Goal: Transaction & Acquisition: Purchase product/service

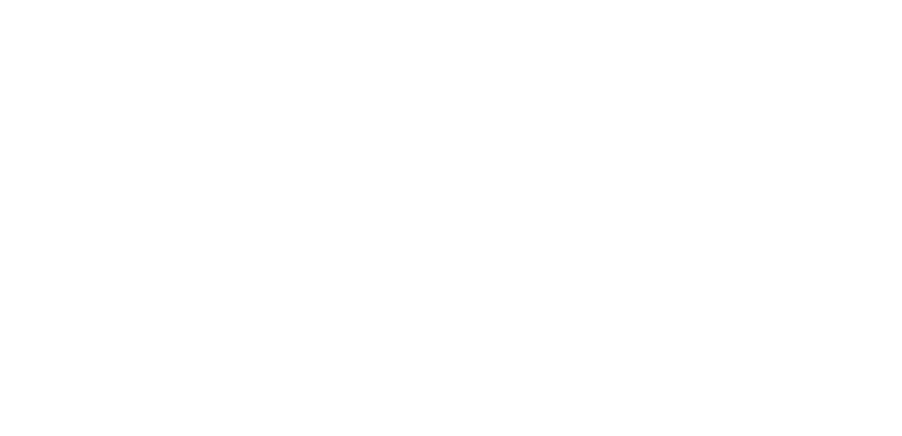
select select "1"
select select "14"
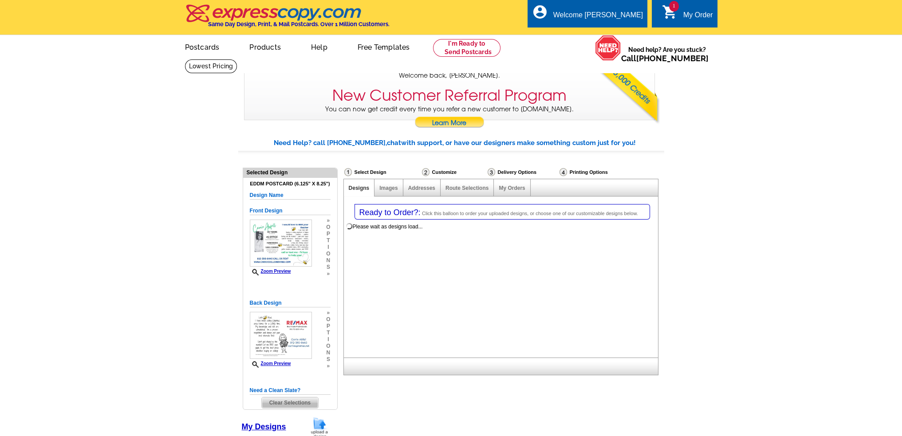
select select "785"
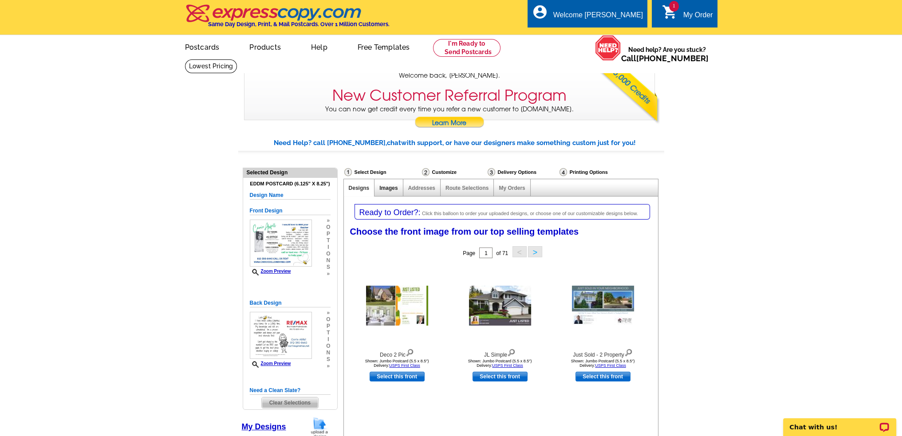
click at [386, 186] on link "Images" at bounding box center [388, 188] width 18 height 6
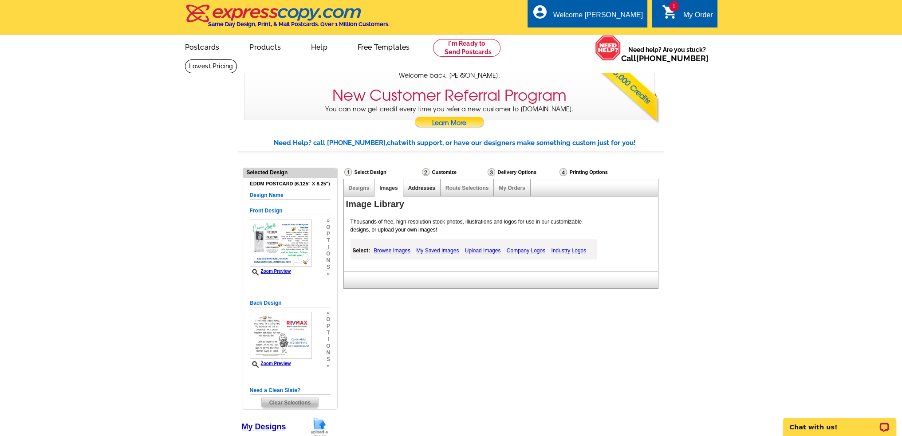
click at [422, 190] on link "Addresses" at bounding box center [421, 188] width 27 height 6
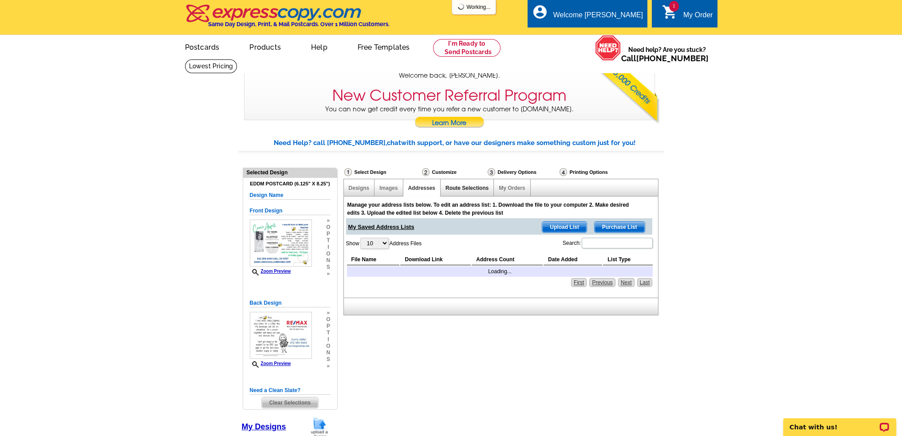
click at [463, 191] on link "Route Selections" at bounding box center [467, 188] width 43 height 6
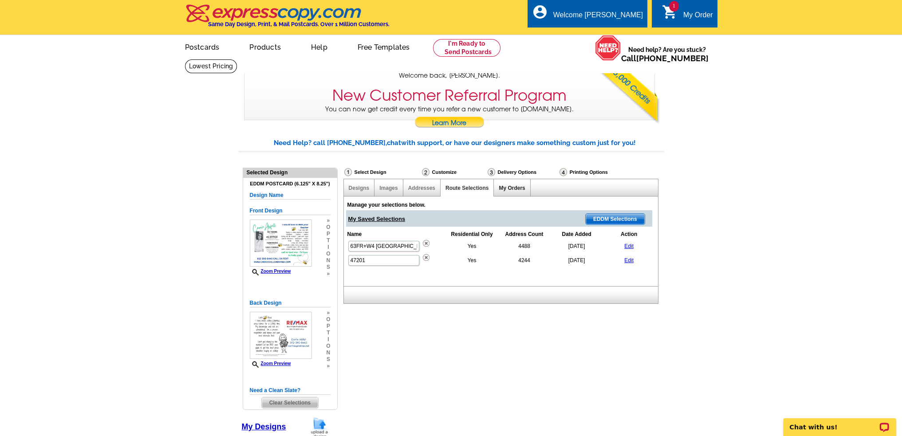
click at [513, 189] on link "My Orders" at bounding box center [512, 188] width 26 height 6
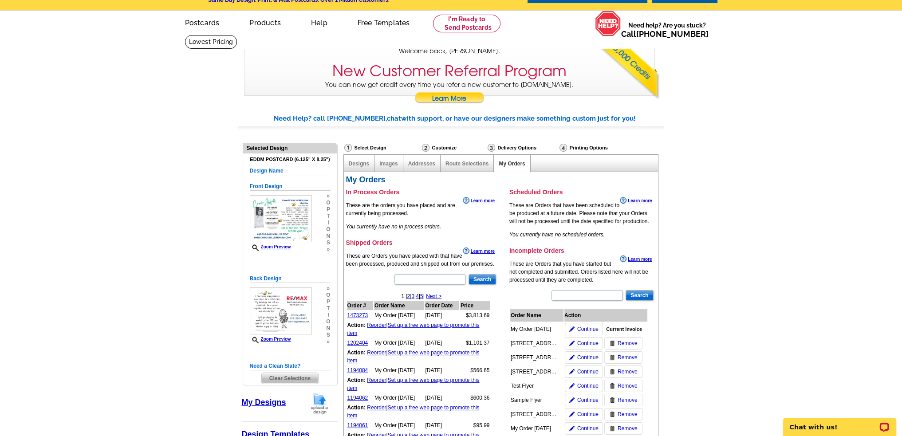
scroll to position [44, 0]
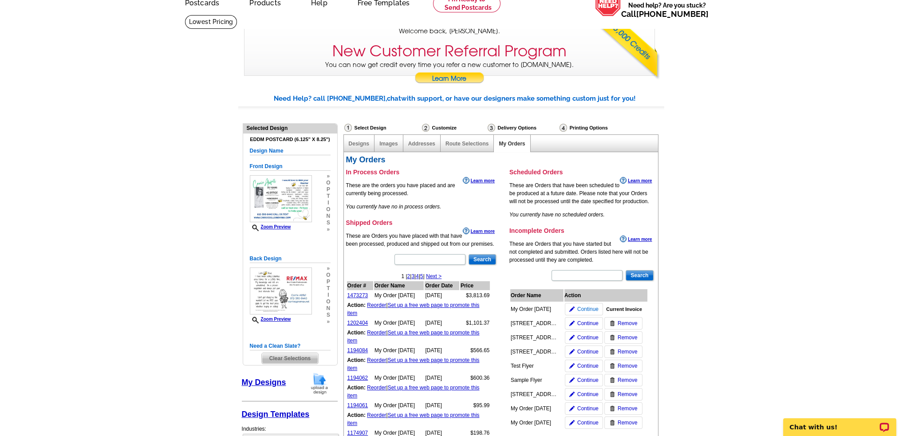
click at [584, 308] on span "Continue" at bounding box center [587, 309] width 21 height 8
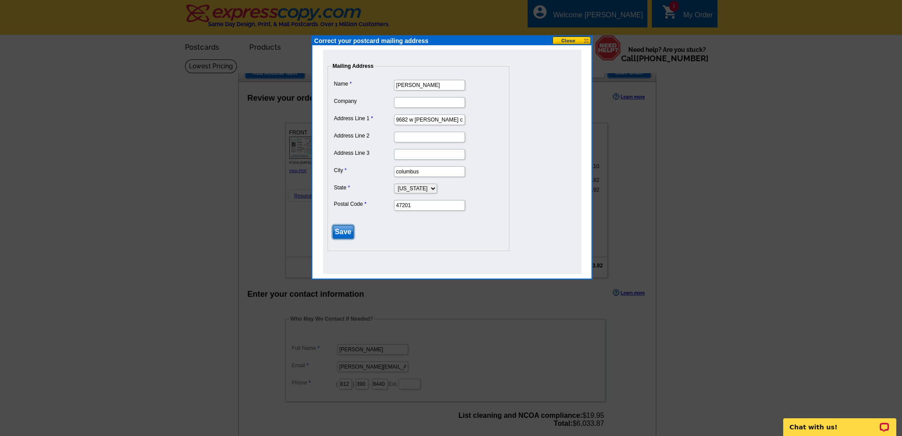
click at [343, 225] on input "Save" at bounding box center [343, 231] width 21 height 13
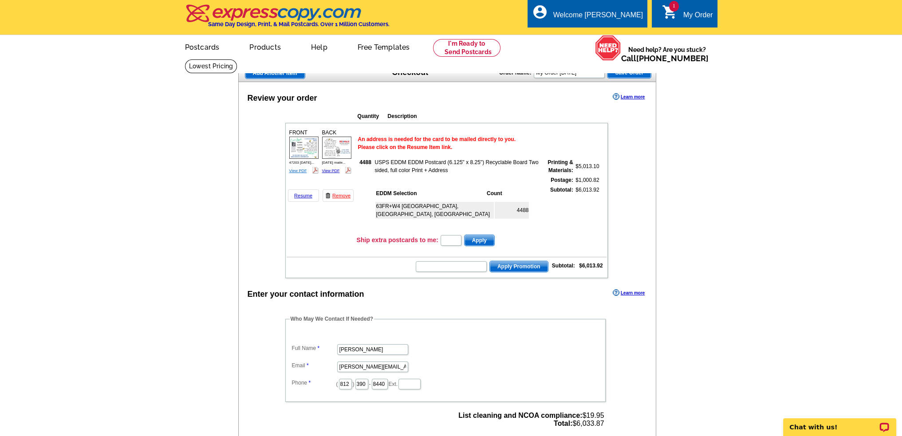
click at [296, 169] on link "View PDF" at bounding box center [298, 171] width 18 height 4
click at [333, 171] on link "View PDF" at bounding box center [331, 171] width 18 height 4
click at [446, 268] on input "text" at bounding box center [451, 266] width 71 height 11
type input "sms60r"
click at [527, 265] on span "Apply Promotion" at bounding box center [519, 266] width 58 height 11
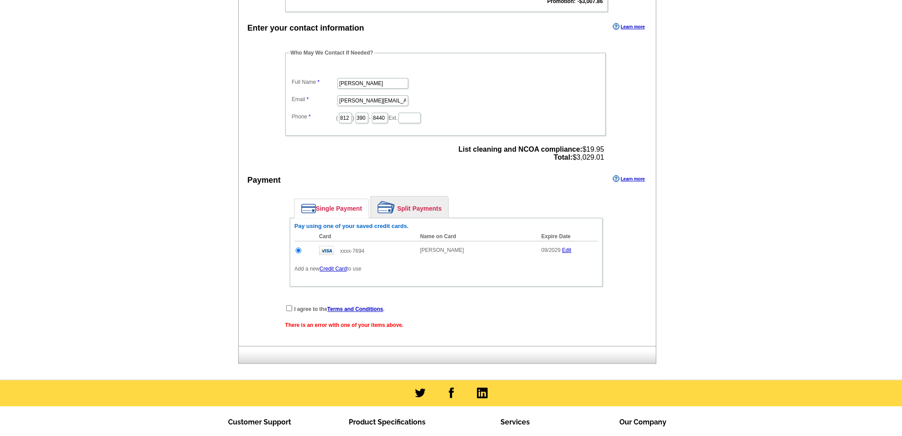
scroll to position [311, 0]
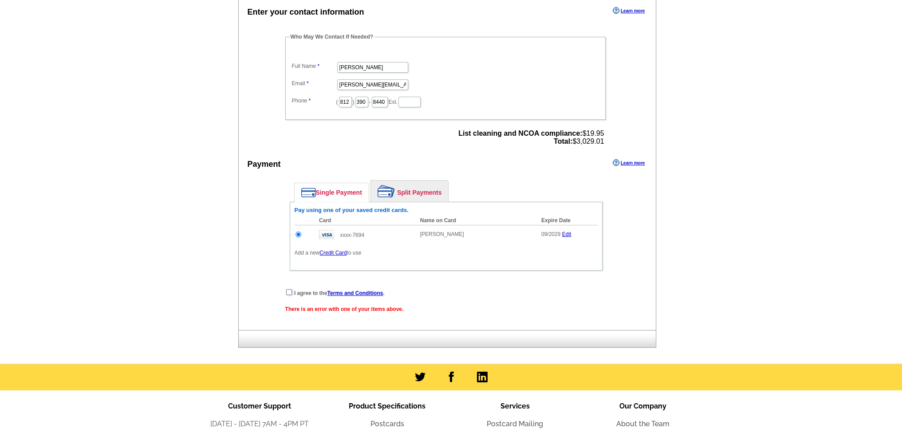
click at [288, 289] on input "checkbox" at bounding box center [289, 292] width 6 height 6
checkbox input "true"
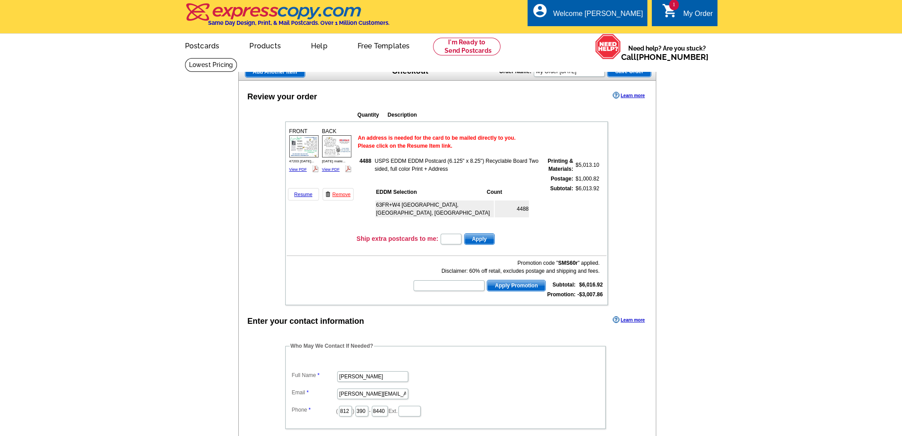
scroll to position [0, 0]
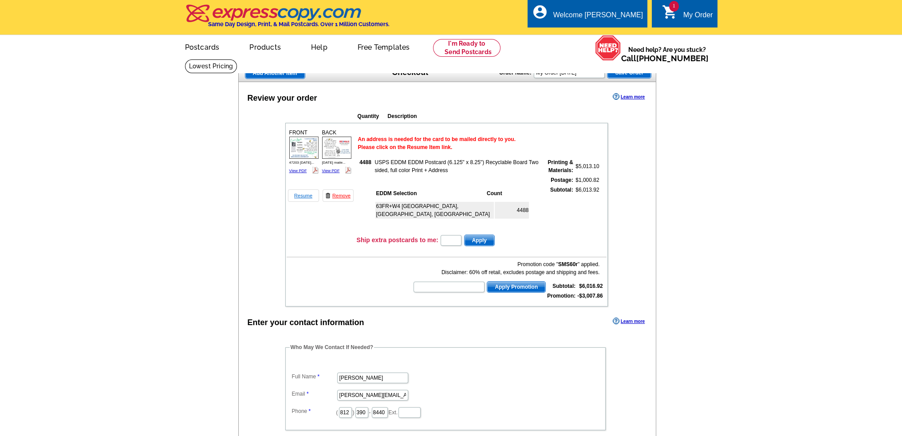
click at [306, 193] on link "Resume" at bounding box center [303, 195] width 31 height 12
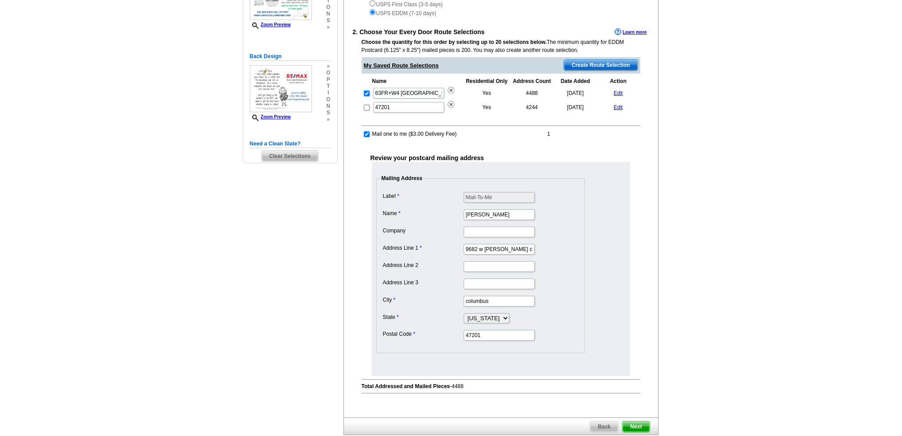
scroll to position [133, 0]
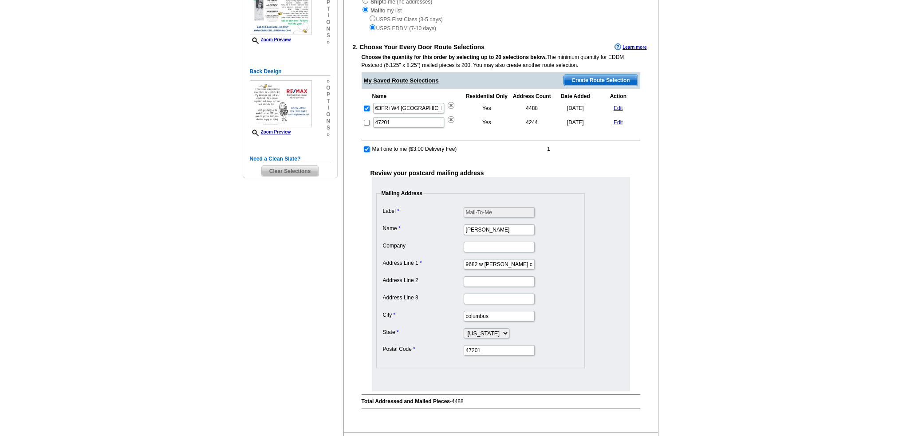
click at [364, 147] on input "checkbox" at bounding box center [367, 149] width 6 height 6
checkbox input "false"
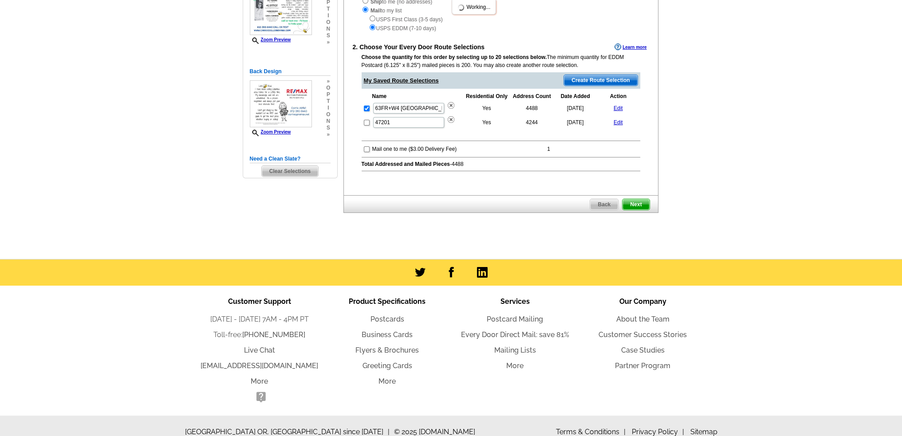
click at [630, 200] on span "Next" at bounding box center [636, 204] width 27 height 11
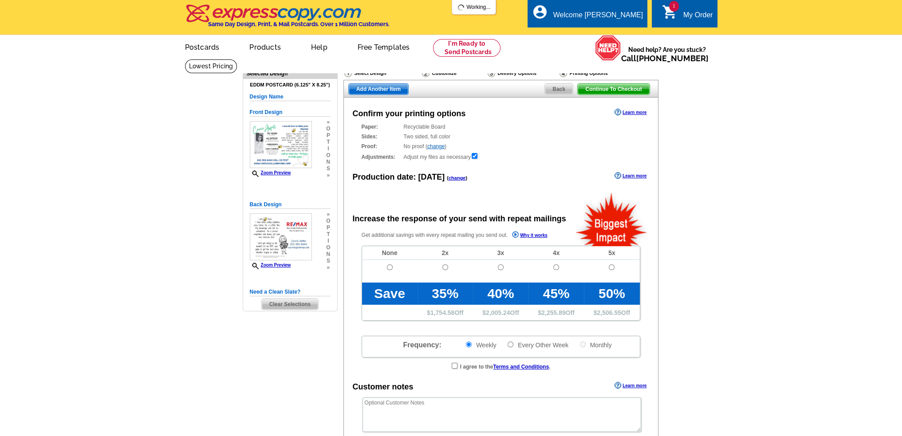
radio input "false"
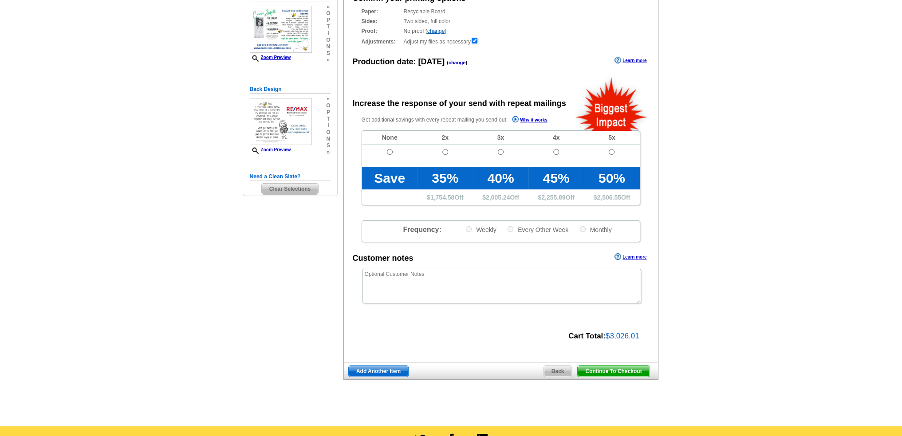
scroll to position [133, 0]
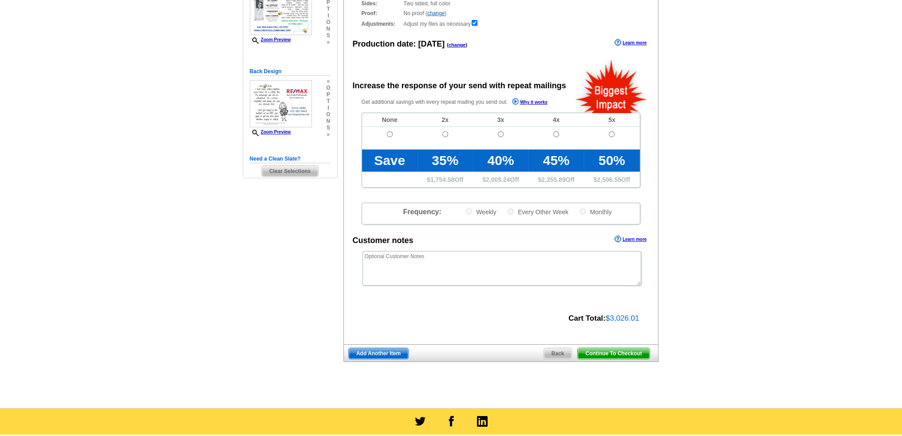
click at [615, 352] on span "Continue To Checkout" at bounding box center [613, 353] width 71 height 11
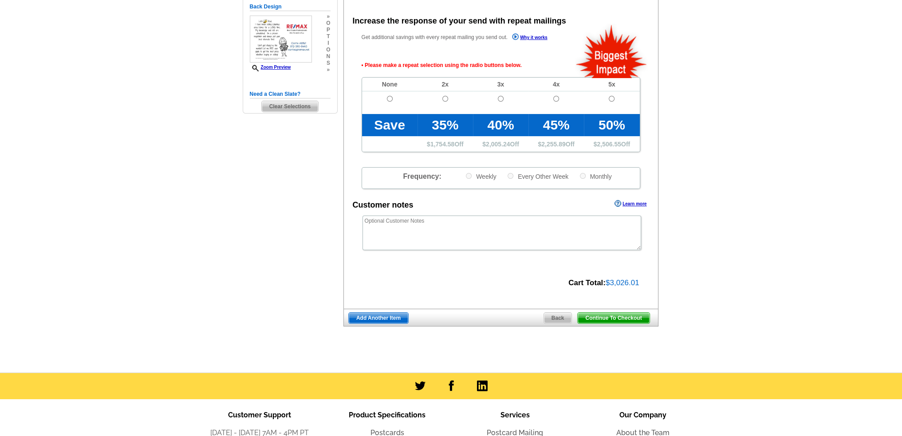
scroll to position [199, 0]
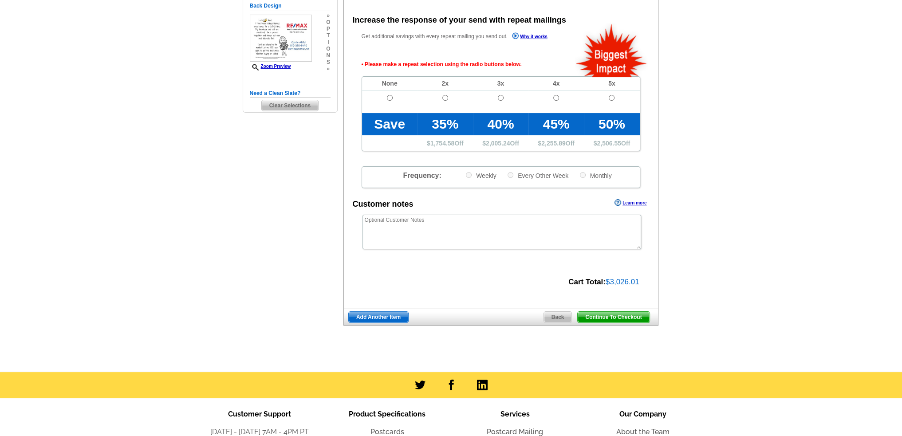
click at [384, 97] on td at bounding box center [389, 102] width 55 height 23
click at [389, 99] on input "radio" at bounding box center [390, 98] width 6 height 6
radio input "true"
click at [625, 314] on span "Continue To Checkout" at bounding box center [613, 317] width 71 height 11
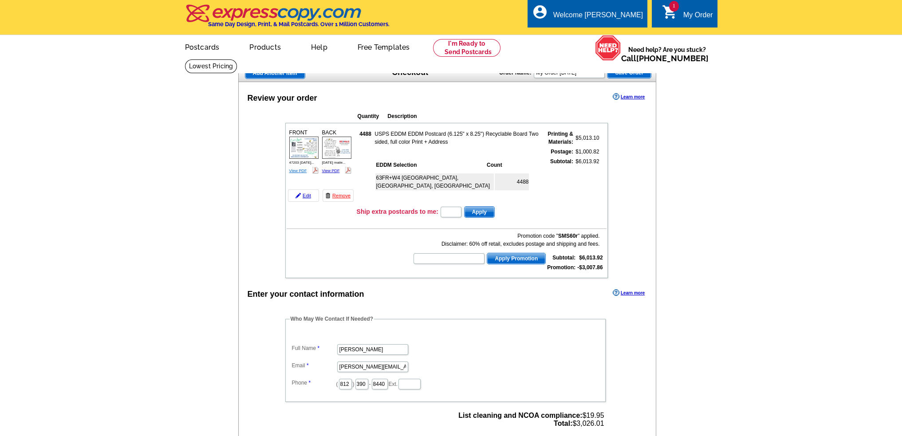
click at [293, 169] on link "View PDF" at bounding box center [298, 171] width 18 height 4
click at [328, 170] on link "View PDF" at bounding box center [331, 171] width 18 height 4
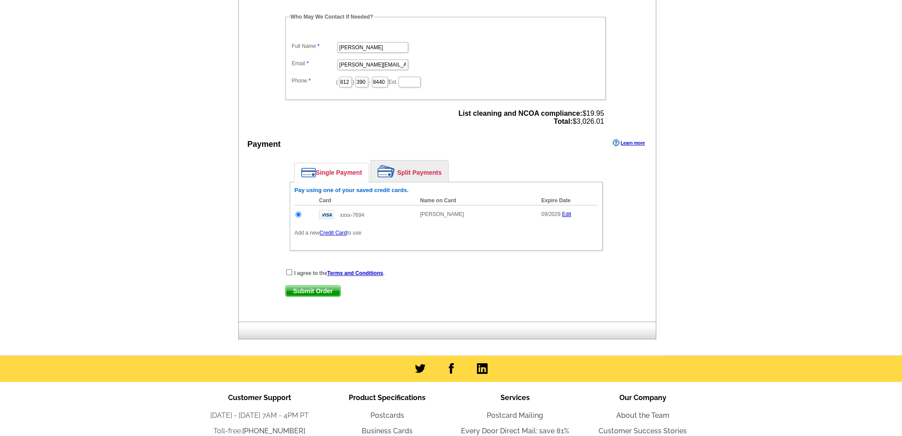
scroll to position [311, 0]
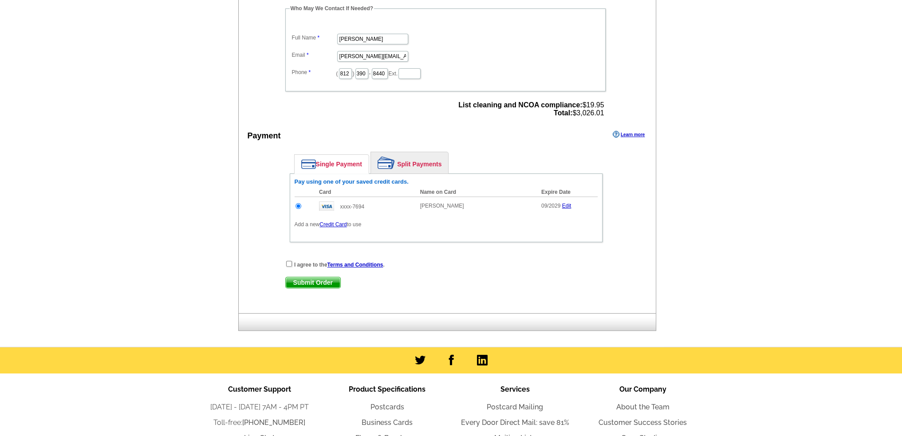
click at [287, 262] on div "I agree to the Terms and Conditions ." at bounding box center [446, 264] width 322 height 9
click at [288, 261] on input "checkbox" at bounding box center [289, 264] width 6 height 6
checkbox input "true"
click at [324, 279] on span "Submit Order" at bounding box center [313, 282] width 55 height 11
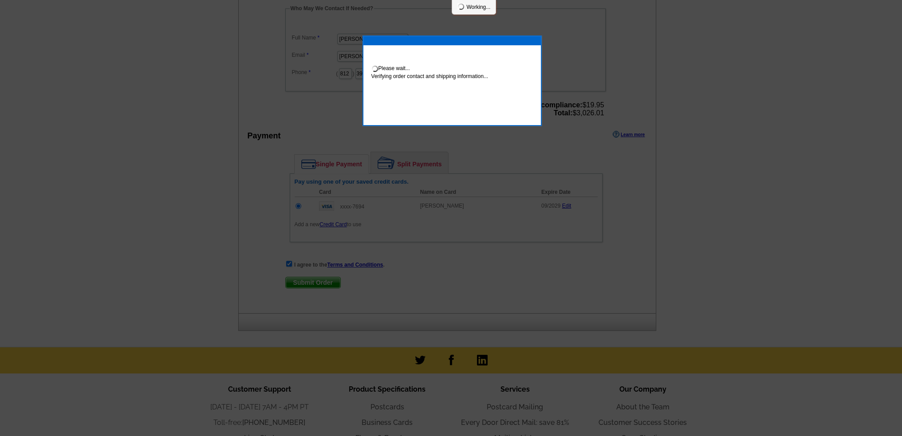
scroll to position [307, 0]
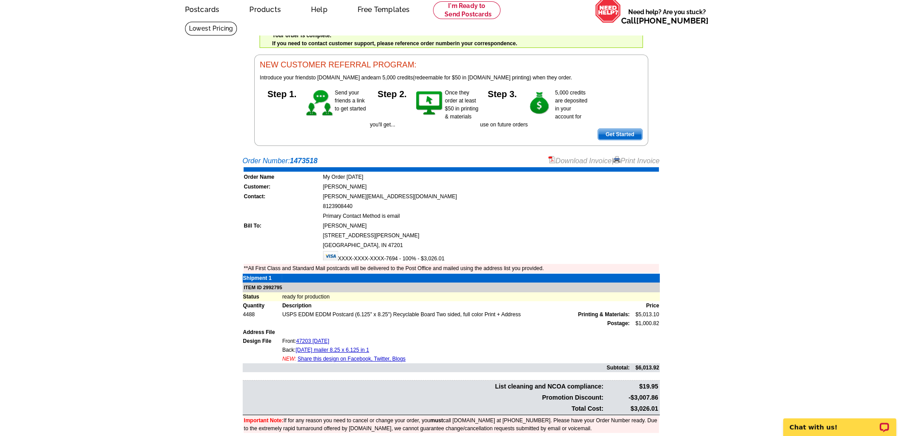
scroll to position [133, 0]
